Goal: Information Seeking & Learning: Learn about a topic

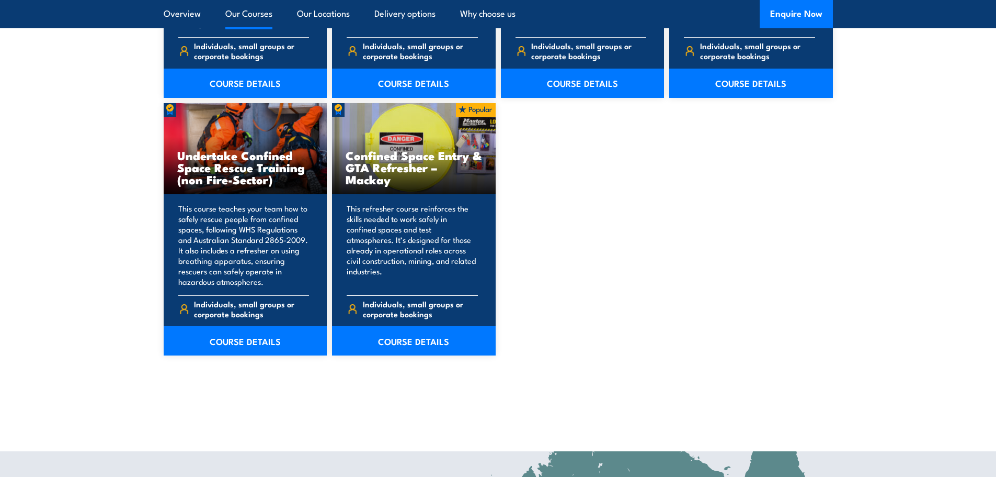
scroll to position [1098, 0]
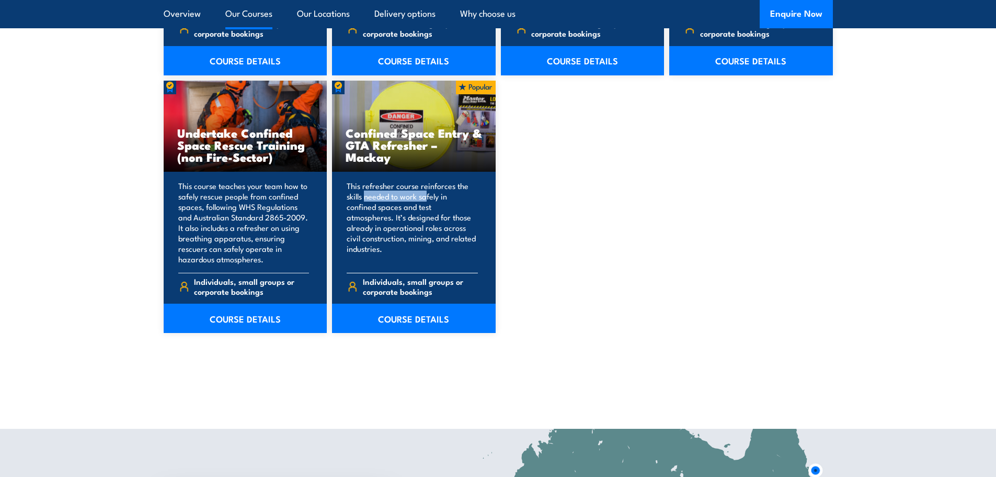
drag, startPoint x: 365, startPoint y: 198, endPoint x: 426, endPoint y: 198, distance: 61.2
click at [426, 198] on p "This refresher course reinforces the skills needed to work safely in confined s…" at bounding box center [412, 222] width 131 height 84
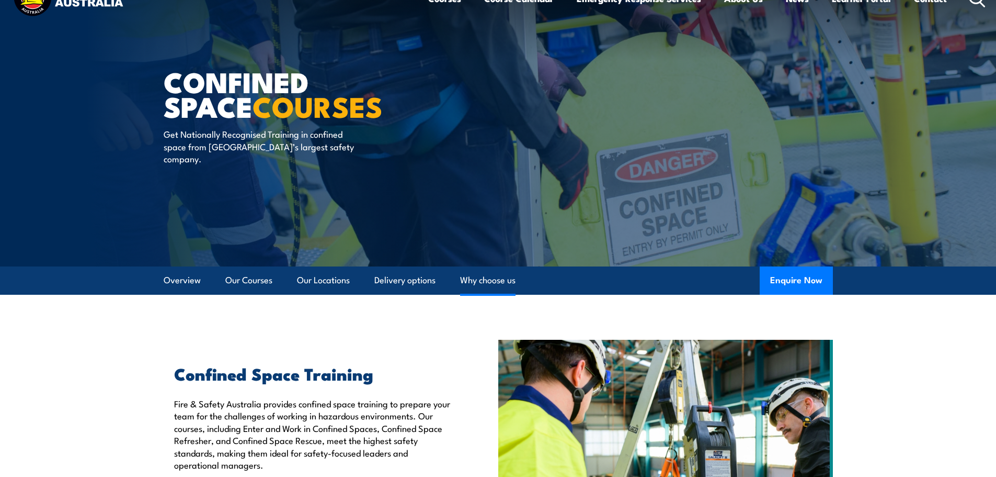
scroll to position [0, 0]
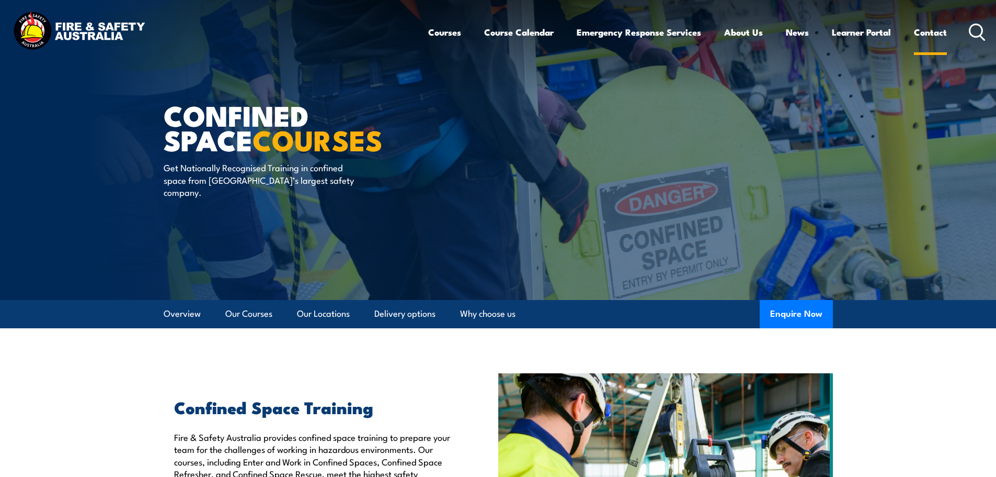
click at [930, 32] on link "Contact" at bounding box center [930, 32] width 33 height 28
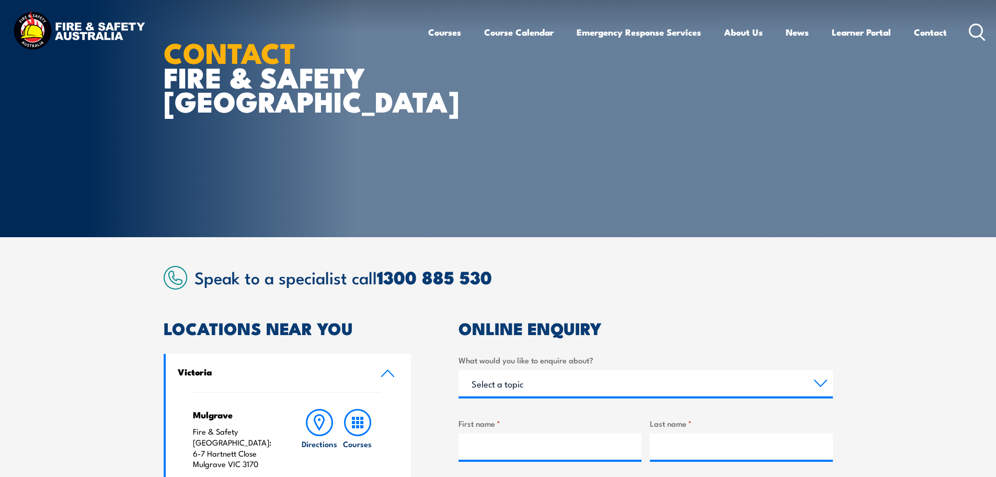
scroll to position [157, 0]
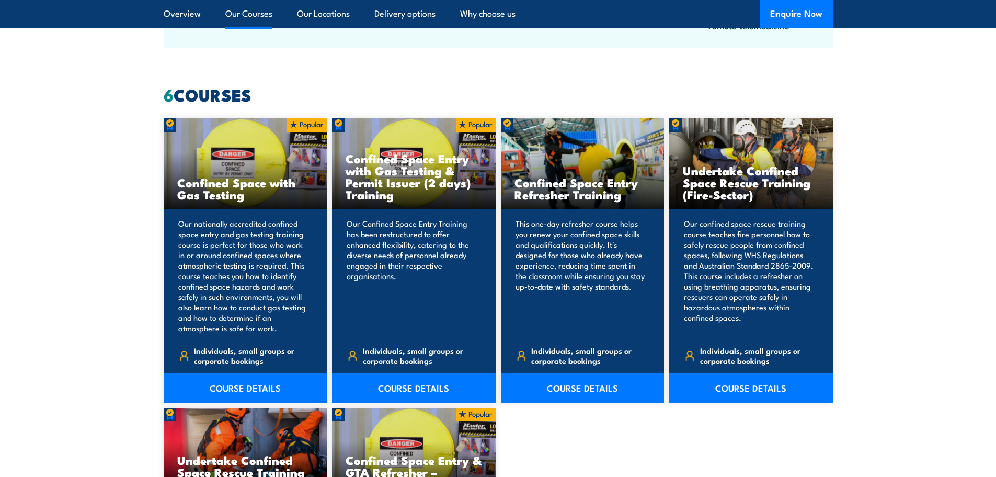
scroll to position [837, 0]
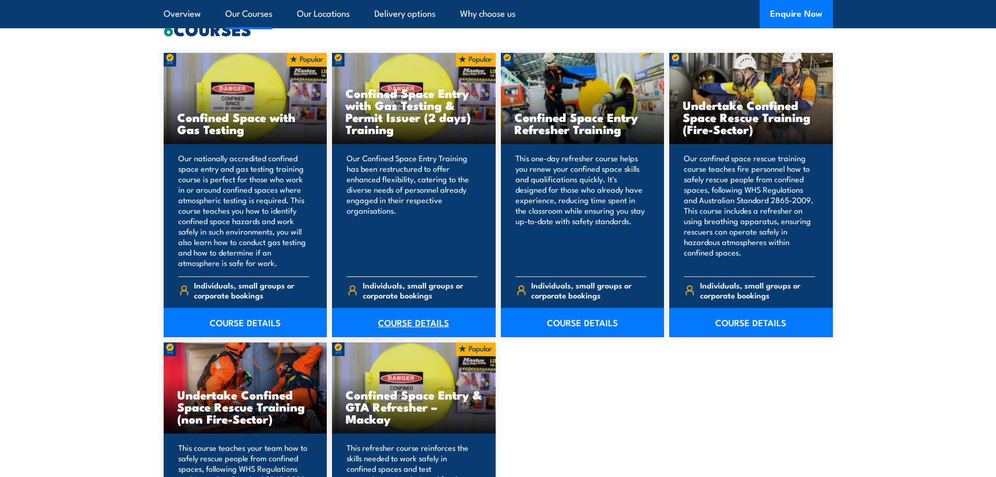
click at [407, 322] on link "COURSE DETAILS" at bounding box center [414, 322] width 164 height 29
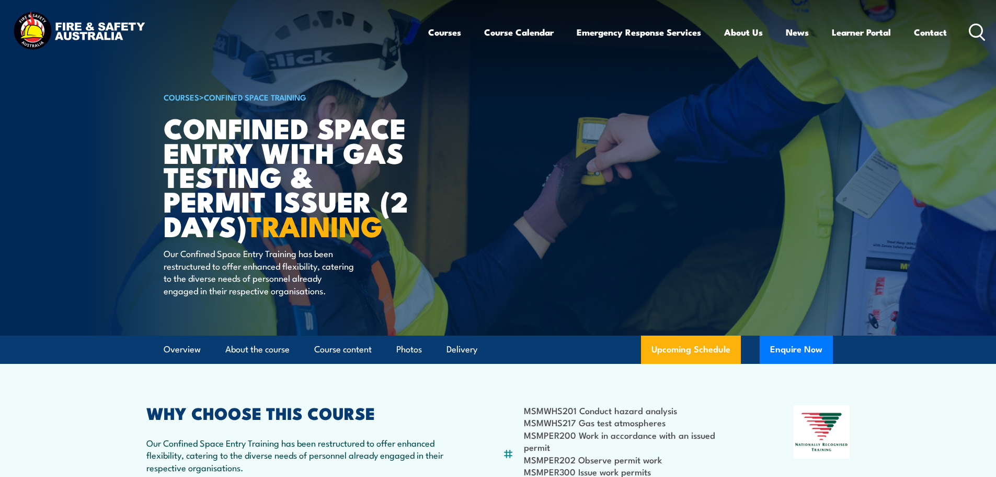
scroll to position [314, 0]
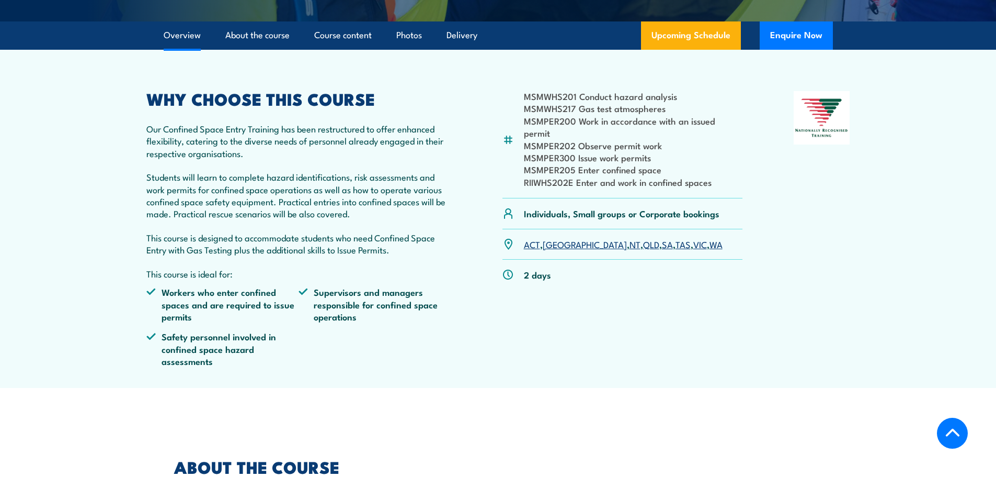
click at [552, 245] on link "[GEOGRAPHIC_DATA]" at bounding box center [585, 243] width 84 height 13
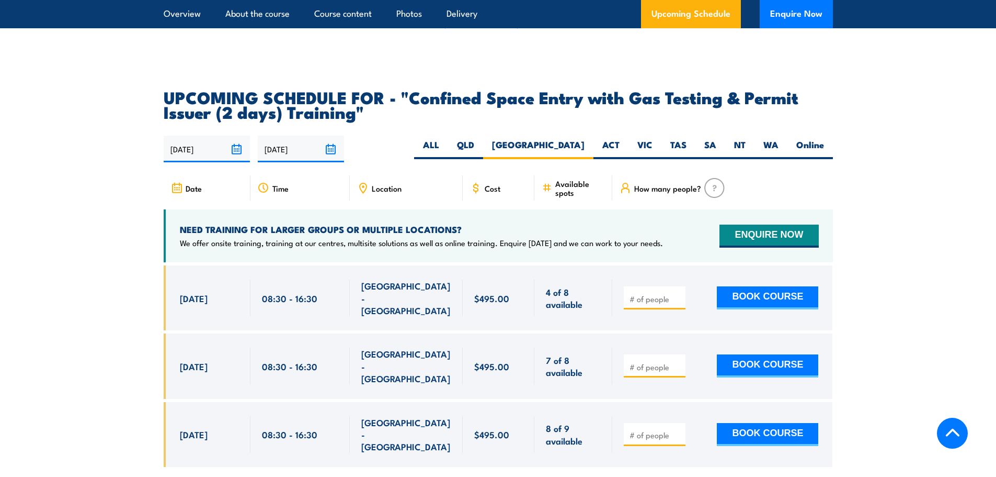
scroll to position [1820, 0]
